Goal: Information Seeking & Learning: Learn about a topic

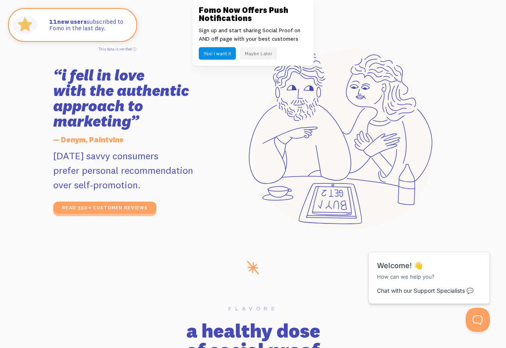
scroll to position [1491, 0]
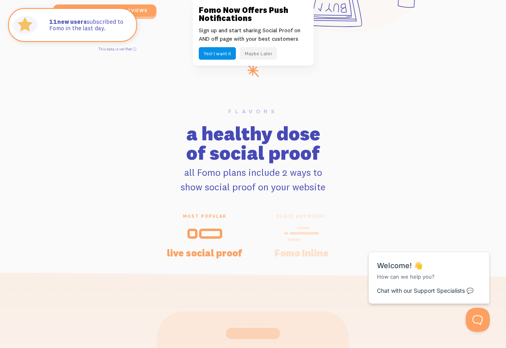
click at [110, 172] on p "all Fomo plans include 2 ways to show social proof on your website" at bounding box center [253, 179] width 506 height 29
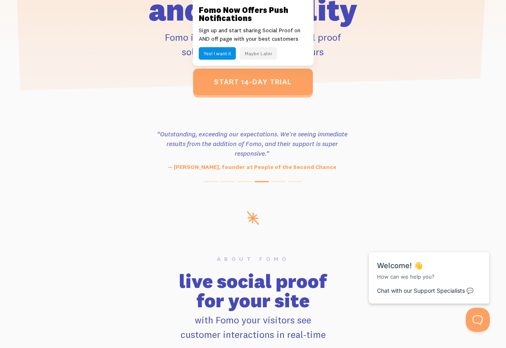
scroll to position [0, 0]
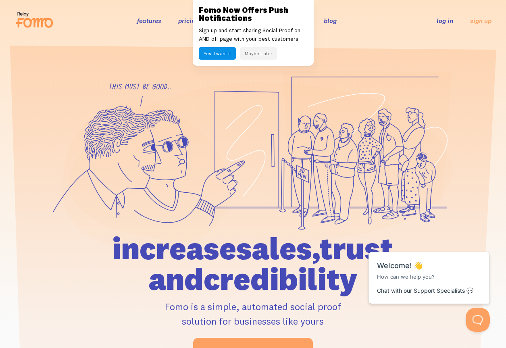
click at [259, 52] on button "Maybe Later" at bounding box center [258, 53] width 37 height 12
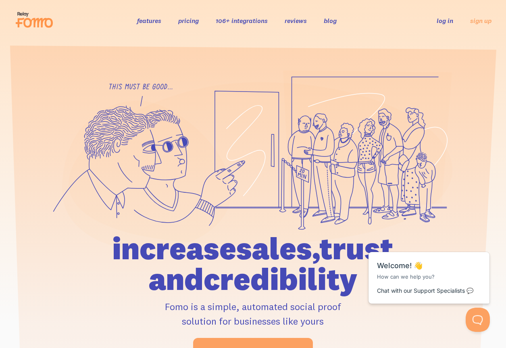
click at [38, 28] on icon at bounding box center [34, 20] width 39 height 20
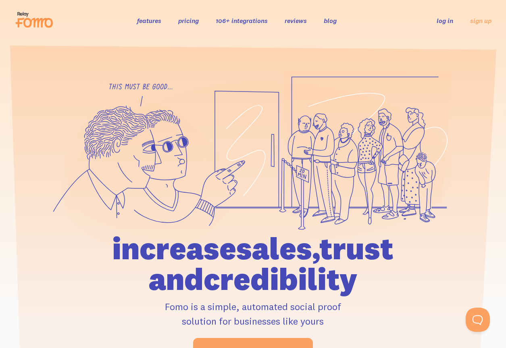
click at [143, 21] on link "features" at bounding box center [149, 21] width 24 height 8
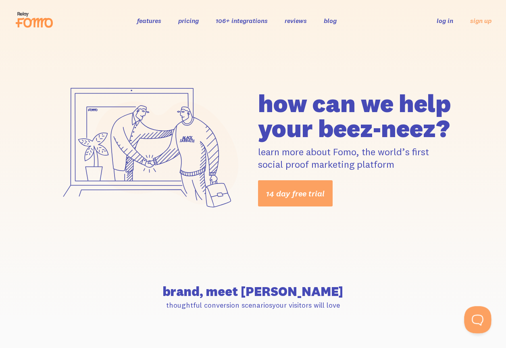
click at [476, 317] on button "Open Beacon popover" at bounding box center [476, 318] width 24 height 24
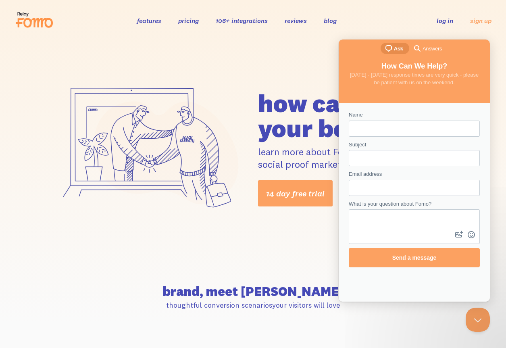
click at [219, 266] on section "brand, meet Fomo thoughtful conversion scenarios your visitors will love" at bounding box center [253, 297] width 506 height 83
click at [249, 94] on div at bounding box center [150, 148] width 205 height 157
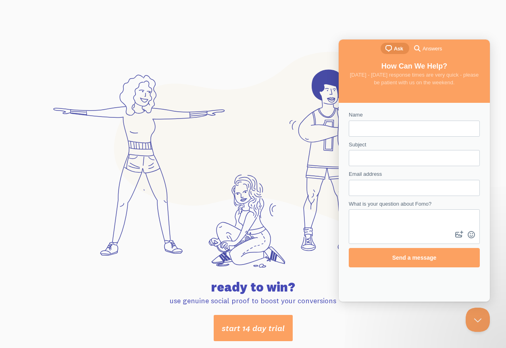
scroll to position [4238, 0]
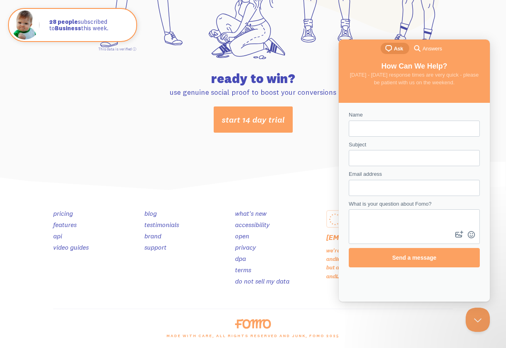
click at [189, 321] on div at bounding box center [252, 324] width 409 height 10
click at [209, 283] on div "blog testimonials brand support" at bounding box center [184, 249] width 91 height 79
click at [429, 51] on span "Answers" at bounding box center [431, 49] width 19 height 8
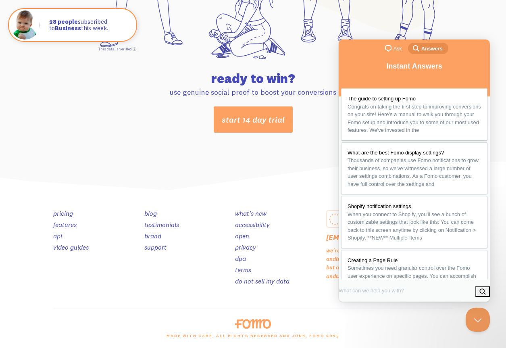
click at [111, 288] on div "pricing features api video guides" at bounding box center [93, 249] width 91 height 79
click at [159, 212] on li "blog" at bounding box center [184, 213] width 81 height 6
click at [150, 211] on link "blog" at bounding box center [150, 213] width 12 height 8
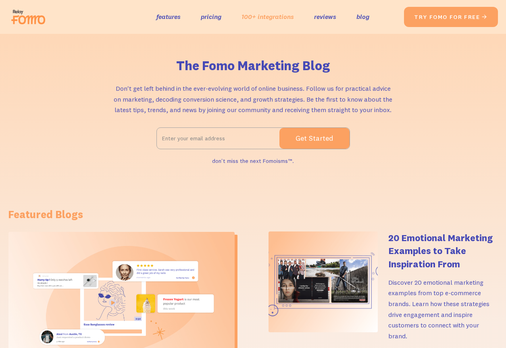
click at [253, 18] on link "100+ integrations" at bounding box center [267, 17] width 52 height 12
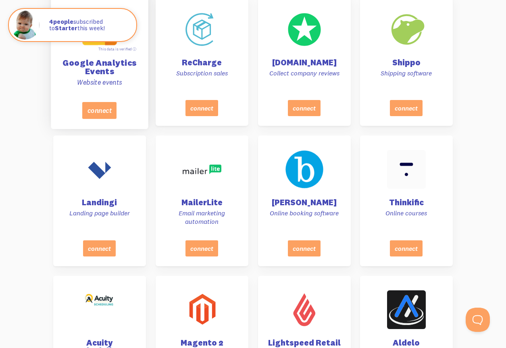
scroll to position [2660, 0]
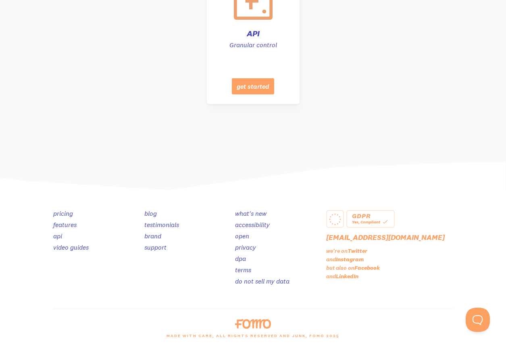
click at [371, 305] on div "pricing features api video guides blog testimonials brand support what's new ac…" at bounding box center [252, 250] width 399 height 118
click at [367, 268] on link "Facebook" at bounding box center [366, 267] width 25 height 7
